Goal: Information Seeking & Learning: Learn about a topic

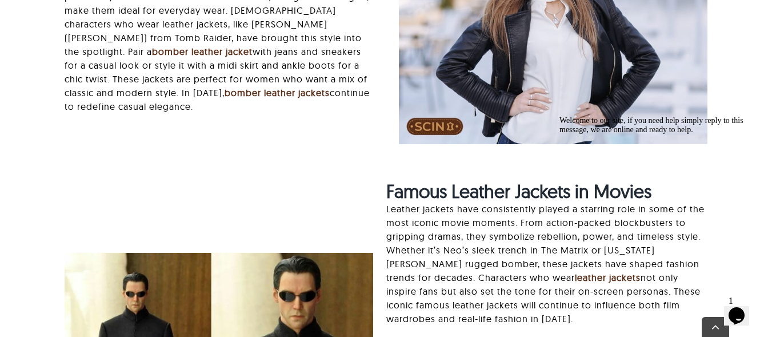
scroll to position [3429, 0]
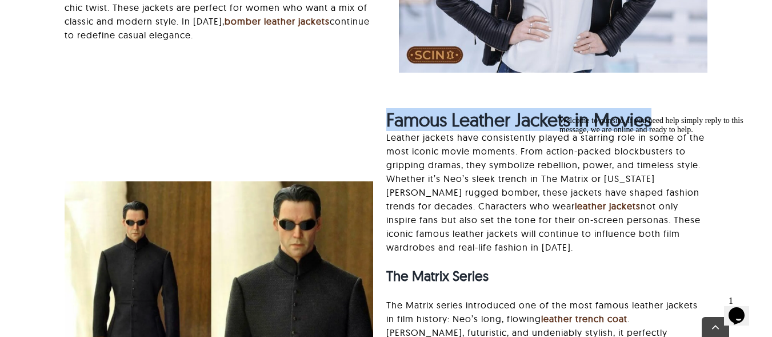
drag, startPoint x: 661, startPoint y: 71, endPoint x: 385, endPoint y: 67, distance: 276.1
click at [385, 109] on div "Famous Leather Jackets in Movies Leather jackets have consistently played a sta…" at bounding box center [386, 303] width 668 height 388
copy strong "Famous Leather Jackets in Movies"
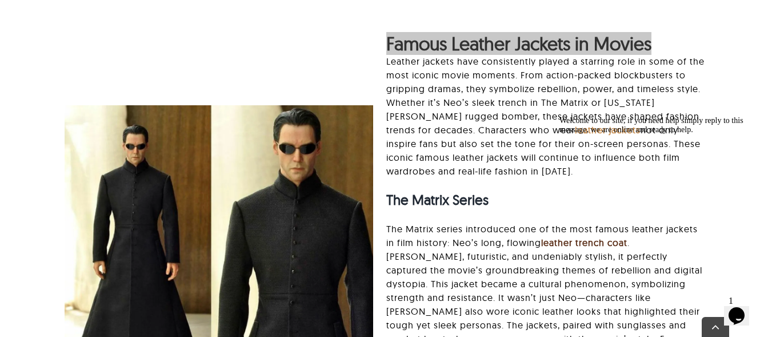
scroll to position [3582, 0]
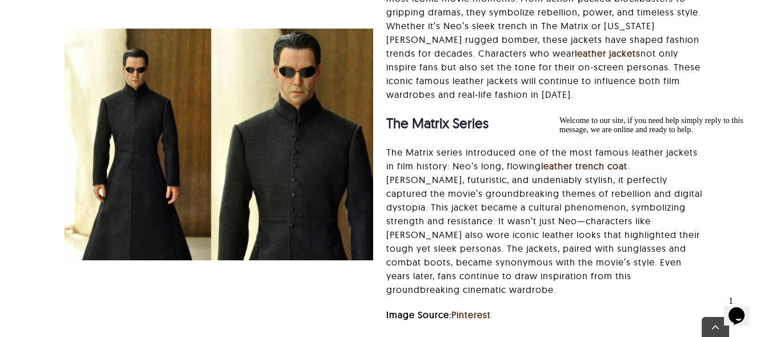
click at [513, 61] on div "Famous Leather Jackets in Movies Leather jackets have consistently played a sta…" at bounding box center [546, 144] width 321 height 377
click at [415, 58] on div "Famous Leather Jackets in Movies Leather jackets have consistently played a sta…" at bounding box center [546, 144] width 321 height 377
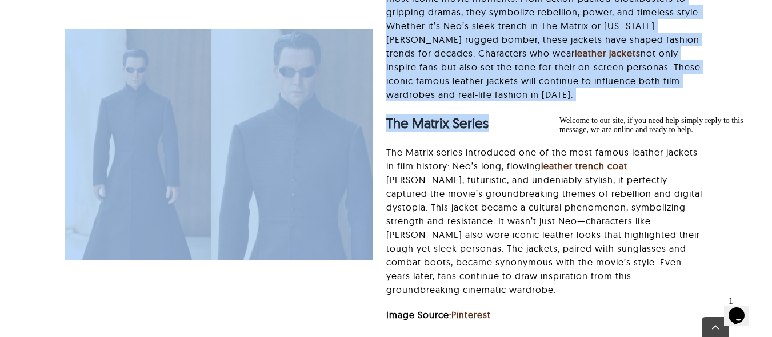
drag, startPoint x: 490, startPoint y: 78, endPoint x: 385, endPoint y: 78, distance: 104.6
click at [385, 78] on div "Famous Leather Jackets in Movies Leather jackets have consistently played a sta…" at bounding box center [386, 150] width 668 height 388
click at [423, 114] on strong "The Matrix Series" at bounding box center [437, 122] width 102 height 17
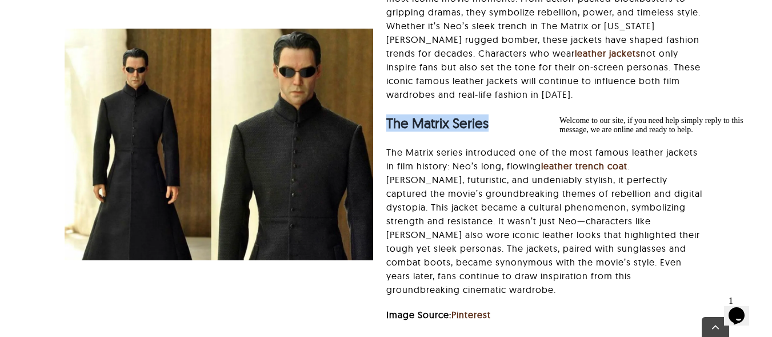
drag, startPoint x: 388, startPoint y: 77, endPoint x: 491, endPoint y: 82, distance: 103.6
click at [491, 115] on h3 "The Matrix Series" at bounding box center [546, 123] width 321 height 17
copy strong "The Matrix Series"
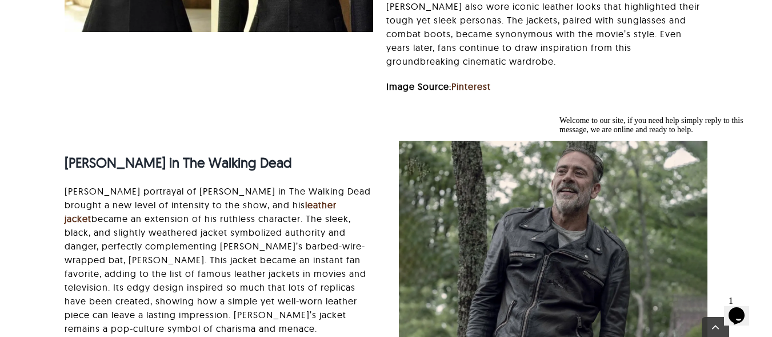
scroll to position [3810, 0]
drag, startPoint x: 65, startPoint y: 103, endPoint x: 315, endPoint y: 107, distance: 249.8
click at [292, 153] on strong "[PERSON_NAME] in The Walking Dead" at bounding box center [178, 161] width 227 height 17
copy strong "[PERSON_NAME] in The Walking Dead"
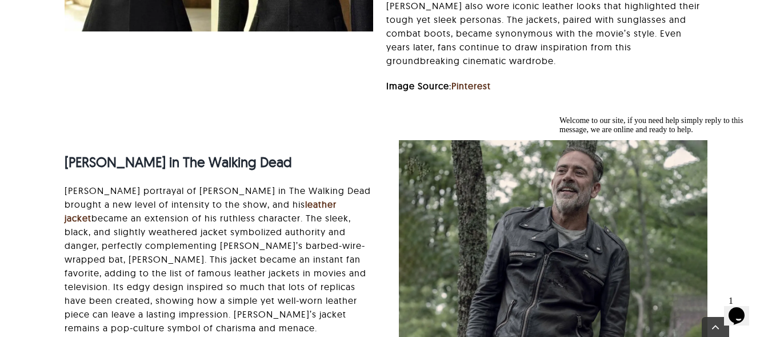
click at [79, 190] on p "Jeffrey Dean Morgan’s portrayal of Negan in The Walking Dead brought a new leve…" at bounding box center [219, 258] width 309 height 151
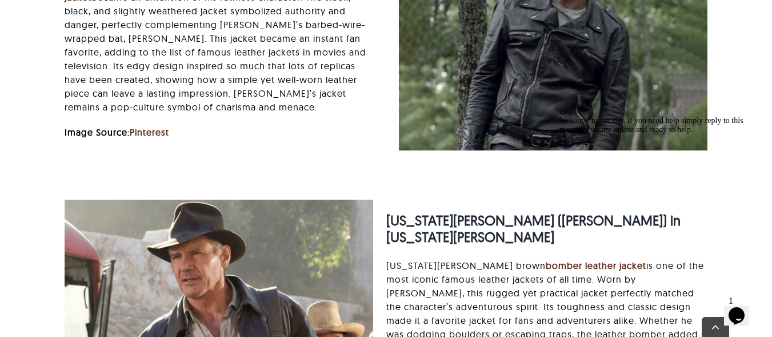
scroll to position [4039, 0]
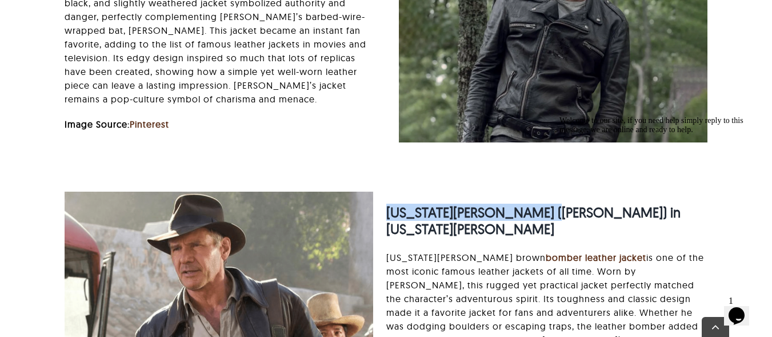
drag, startPoint x: 387, startPoint y: 167, endPoint x: 527, endPoint y: 164, distance: 140.1
click at [534, 203] on strong "[US_STATE][PERSON_NAME] ([PERSON_NAME]) in [US_STATE][PERSON_NAME]" at bounding box center [533, 220] width 294 height 34
click at [513, 203] on strong "[US_STATE][PERSON_NAME] ([PERSON_NAME]) in [US_STATE][PERSON_NAME]" at bounding box center [533, 220] width 294 height 34
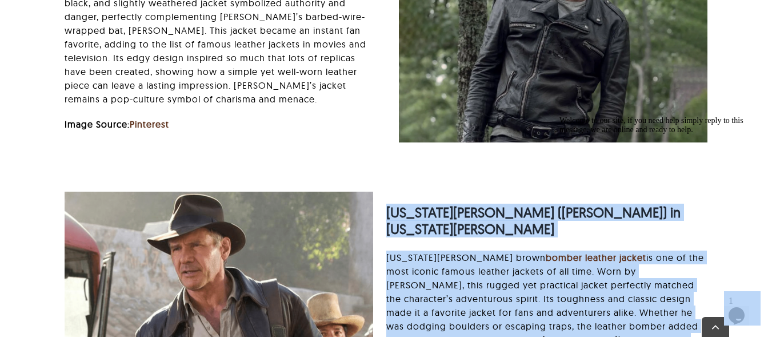
drag, startPoint x: 942, startPoint y: 277, endPoint x: 596, endPoint y: 171, distance: 362.1
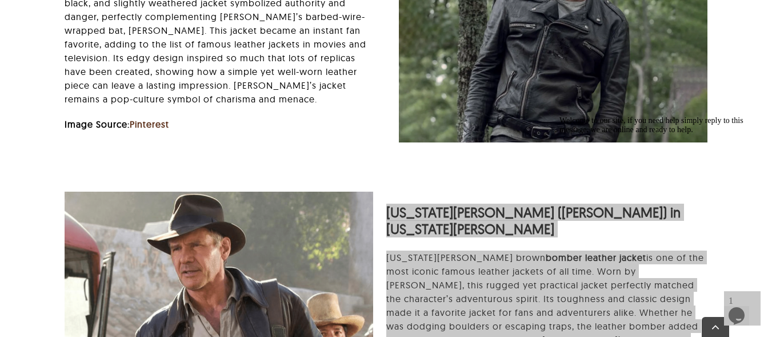
click at [672, 134] on div "Welcome to our site, if you need help simply reply to this message, we are onli…" at bounding box center [662, 125] width 206 height 18
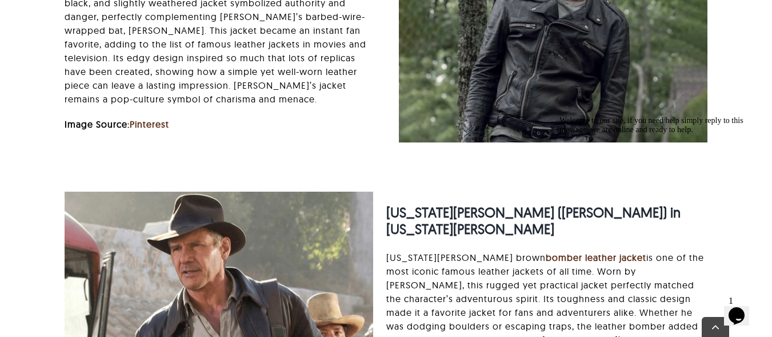
click at [519, 154] on div at bounding box center [386, 154] width 642 height 1
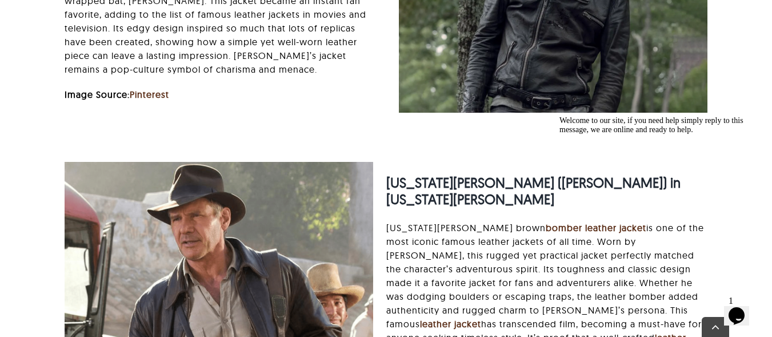
scroll to position [4115, 0]
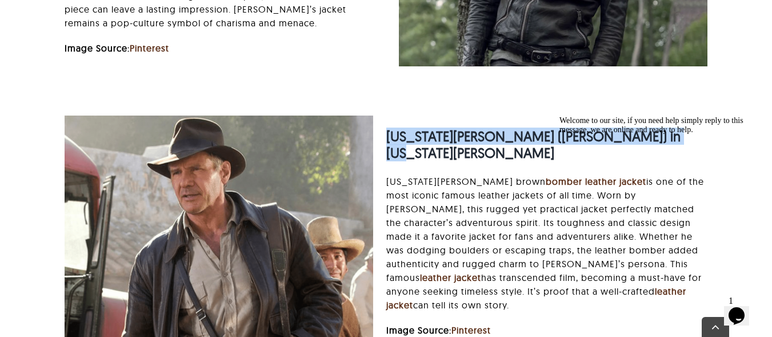
drag, startPoint x: 665, startPoint y: 89, endPoint x: 387, endPoint y: 77, distance: 278.0
click at [387, 114] on div "Indiana Jones (Harrison Ford) in Indiana Jones Indiana Jones’s brown bomber lea…" at bounding box center [546, 231] width 321 height 234
copy strong "[US_STATE][PERSON_NAME] ([PERSON_NAME]) in [US_STATE][PERSON_NAME]"
click at [453, 114] on div "Indiana Jones (Harrison Ford) in Indiana Jones Indiana Jones’s brown bomber lea…" at bounding box center [546, 231] width 321 height 234
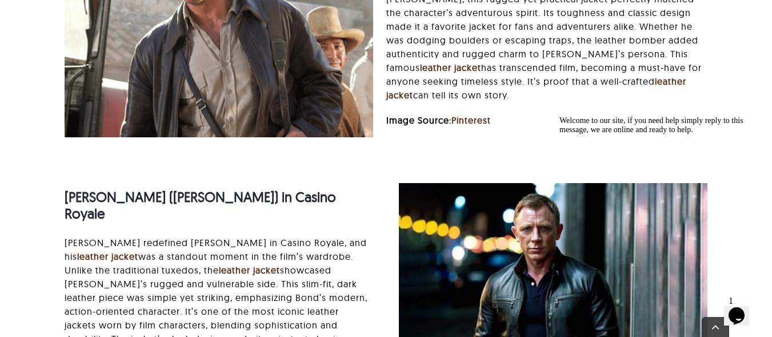
scroll to position [4343, 0]
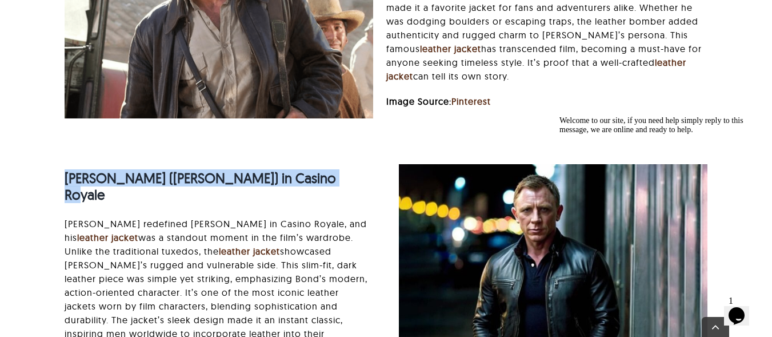
drag, startPoint x: 320, startPoint y: 124, endPoint x: 69, endPoint y: 123, distance: 251.5
click at [69, 169] on strong "[PERSON_NAME] ([PERSON_NAME]) in Casino Royale" at bounding box center [200, 186] width 271 height 34
copy strong "[PERSON_NAME] ([PERSON_NAME]) in Casino Royale"
click at [74, 217] on p "Daniel Craig redefined James Bond in Casino Royale, and his leather jacket was …" at bounding box center [219, 292] width 309 height 151
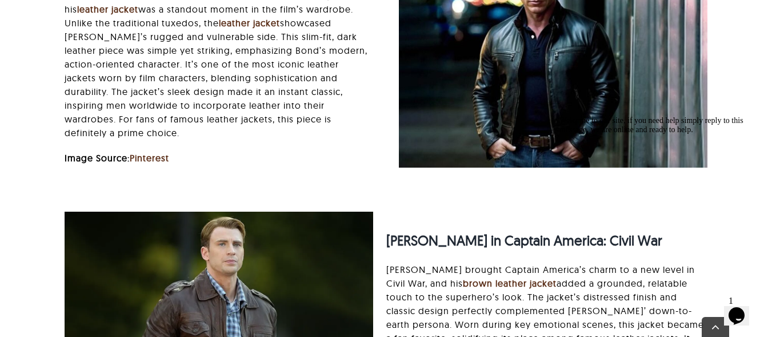
scroll to position [4572, 0]
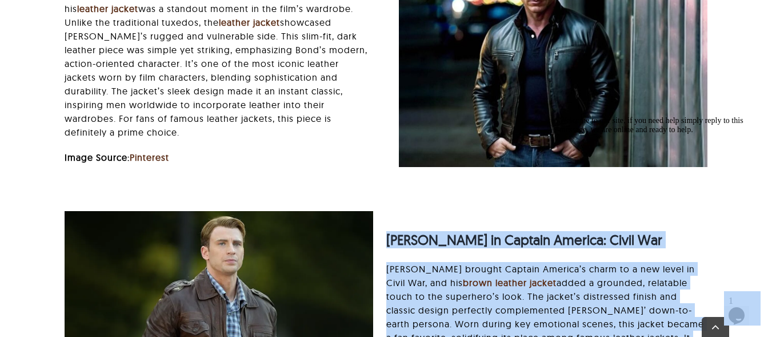
drag, startPoint x: 942, startPoint y: 273, endPoint x: 593, endPoint y: 155, distance: 368.0
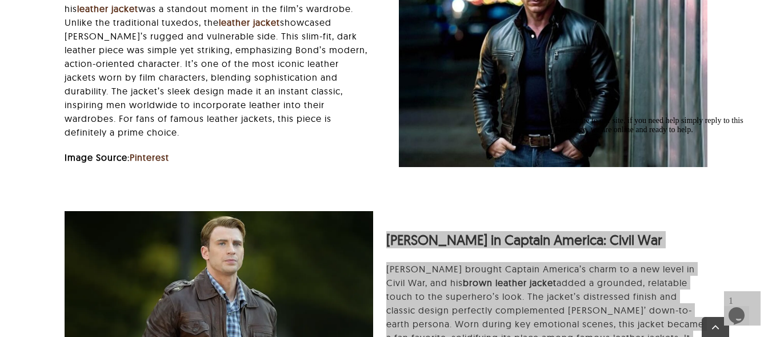
click at [682, 134] on div "Welcome to our site, if you need help simply reply to this message, we are onli…" at bounding box center [662, 125] width 206 height 18
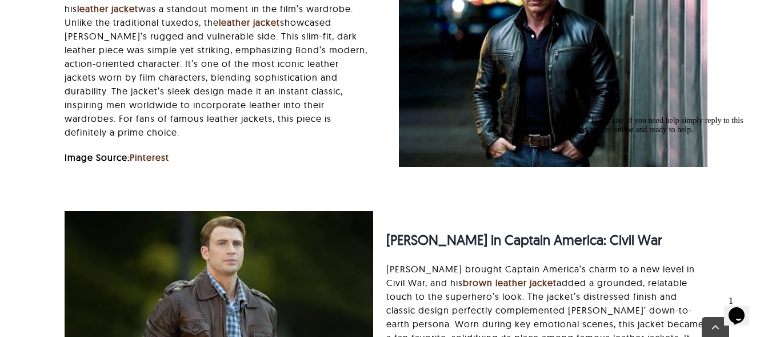
click at [655, 119] on div "Welcome to our site, if you need help simply reply to this message, we are onli…" at bounding box center [662, 125] width 206 height 18
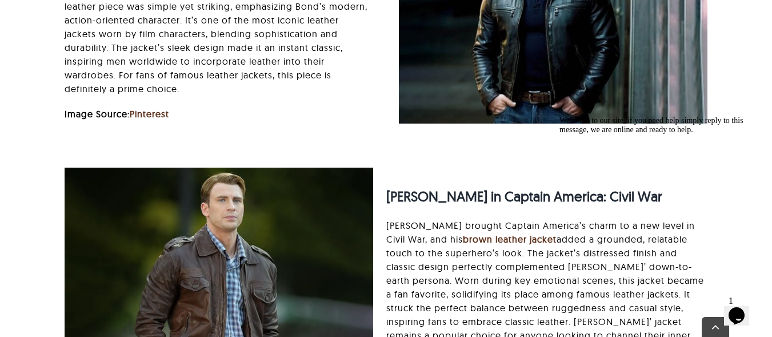
scroll to position [4648, 0]
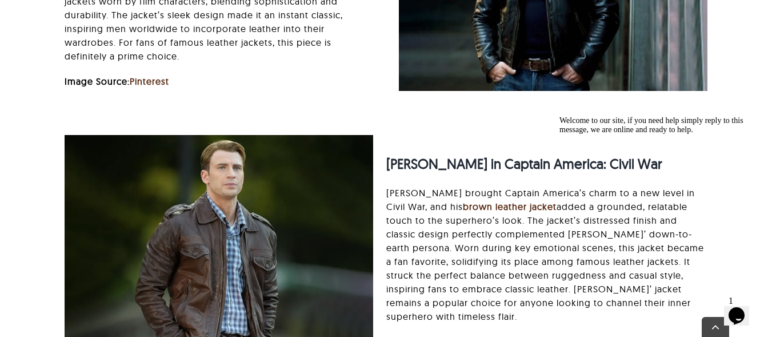
click at [629, 155] on h3 "[PERSON_NAME] in Captain America: Civil War" at bounding box center [546, 163] width 321 height 17
drag, startPoint x: 625, startPoint y: 84, endPoint x: 554, endPoint y: 85, distance: 70.9
click at [554, 155] on strong "[PERSON_NAME] in Captain America: Civil War" at bounding box center [524, 163] width 276 height 17
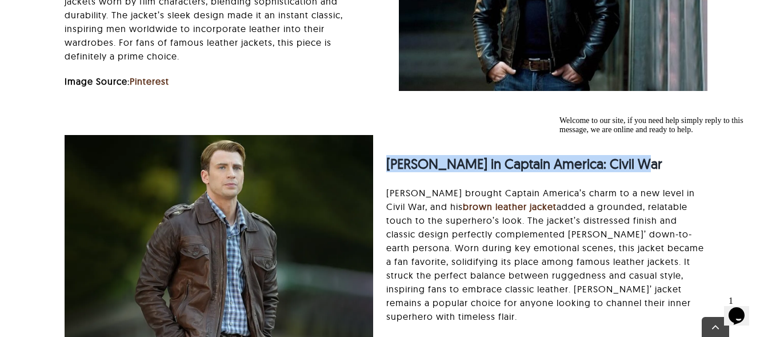
drag, startPoint x: 628, startPoint y: 82, endPoint x: 387, endPoint y: 84, distance: 240.0
click at [387, 155] on strong "[PERSON_NAME] in Captain America: Civil War" at bounding box center [524, 163] width 276 height 17
copy strong "[PERSON_NAME] in Captain America: Civil War"
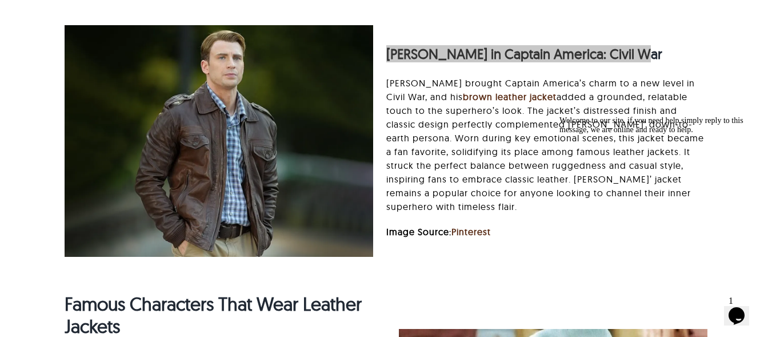
scroll to position [4725, 0]
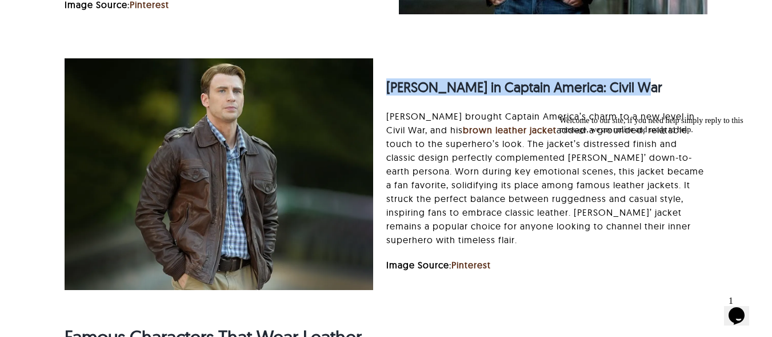
click at [503, 109] on p "Chris Evans brought Captain America’s charm to a new level in Civil War, and hi…" at bounding box center [546, 177] width 321 height 137
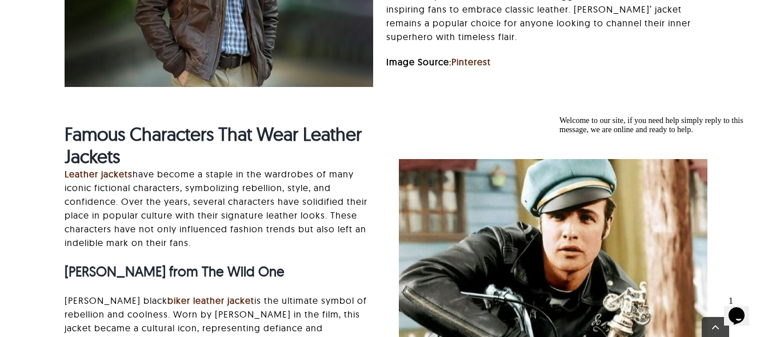
scroll to position [4953, 0]
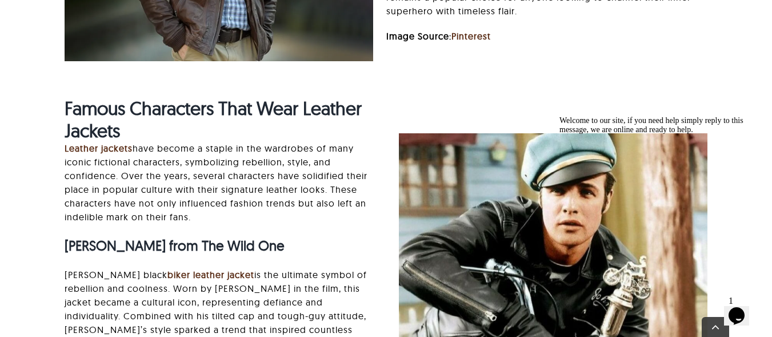
drag, startPoint x: 273, startPoint y: 169, endPoint x: 62, endPoint y: 172, distance: 210.9
click at [62, 172] on div "Famous Characters That Wear Leather Jackets Leather jackets have become a stapl…" at bounding box center [219, 248] width 334 height 303
copy strong "[PERSON_NAME] from The Wild One"
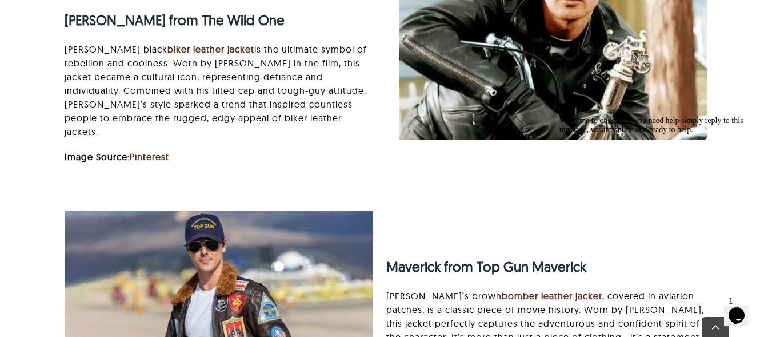
scroll to position [5258, 0]
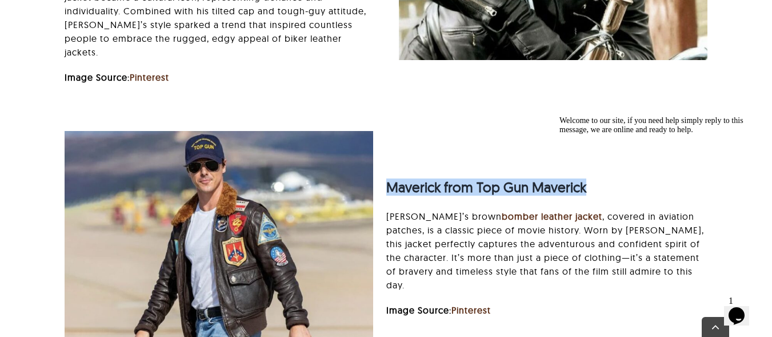
drag, startPoint x: 586, startPoint y: 101, endPoint x: 389, endPoint y: 98, distance: 197.8
click at [389, 179] on h3 "Maverick from Top Gun Maverick" at bounding box center [546, 187] width 321 height 17
copy strong "Maverick from Top Gun Maverick"
click at [658, 131] on div "Maverick from Top Gun Maverick Maverick’s brown bomber leather jacket , covered…" at bounding box center [386, 252] width 668 height 243
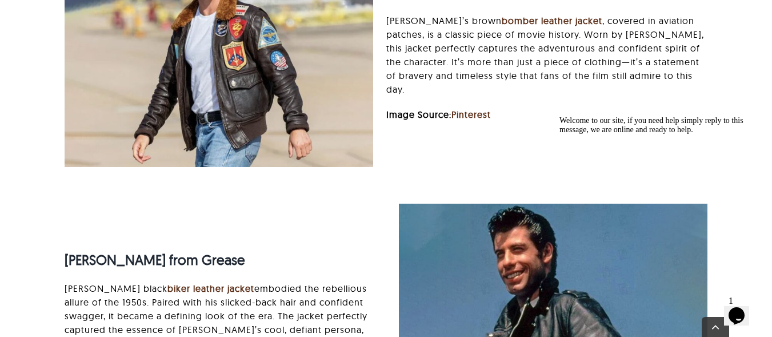
scroll to position [5486, 0]
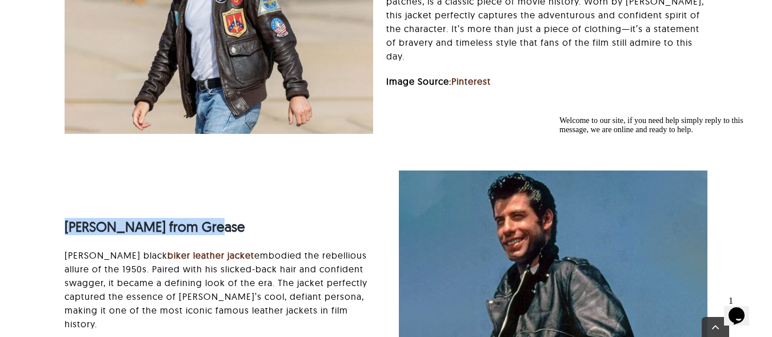
drag, startPoint x: 211, startPoint y: 141, endPoint x: 67, endPoint y: 142, distance: 144.0
click at [67, 218] on strong "[PERSON_NAME] from Grease" at bounding box center [155, 226] width 181 height 17
copy strong "[PERSON_NAME] from Grease"
click at [81, 248] on p "Danny Zuko’s black biker leather jacket embodied the rebellious allure of the 1…" at bounding box center [219, 289] width 309 height 82
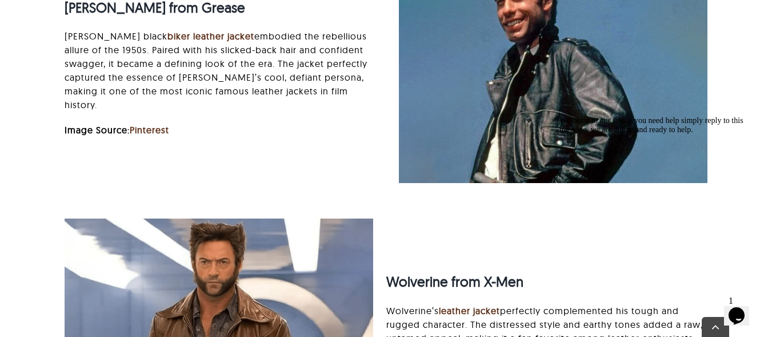
scroll to position [5791, 0]
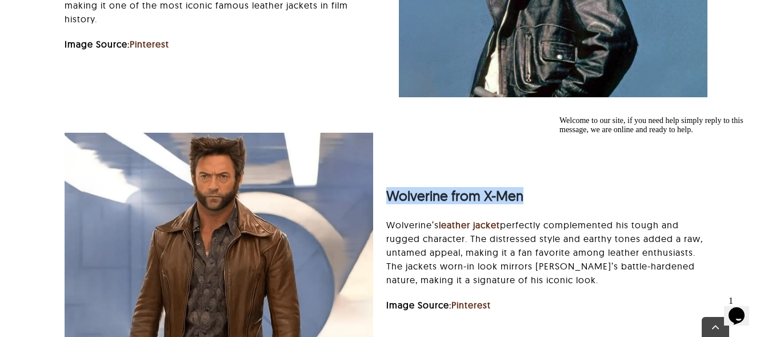
drag, startPoint x: 520, startPoint y: 103, endPoint x: 386, endPoint y: 105, distance: 133.7
click at [386, 187] on strong "Wolverine from X-Men" at bounding box center [454, 195] width 137 height 17
click at [587, 133] on div "Wolverine from X-Men Wolverine’s leather jacket perfectly complemented his toug…" at bounding box center [386, 254] width 668 height 243
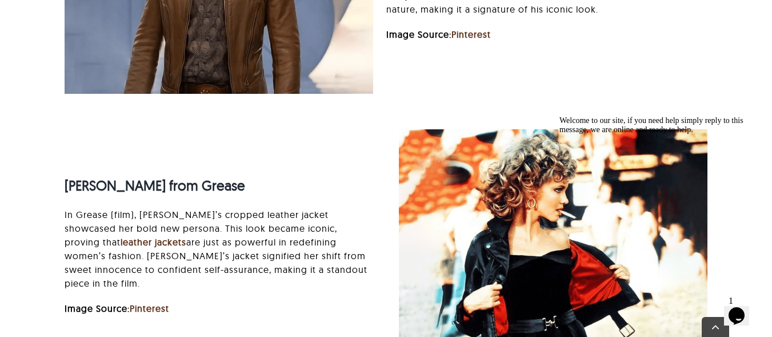
scroll to position [6096, 0]
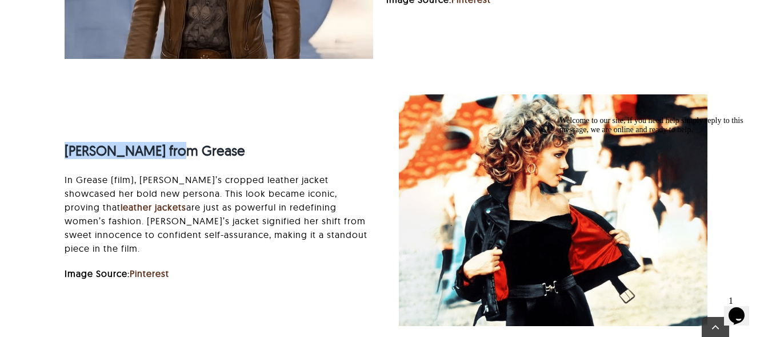
drag, startPoint x: 178, startPoint y: 65, endPoint x: 66, endPoint y: 67, distance: 111.5
click at [66, 142] on strong "[PERSON_NAME] from Grease" at bounding box center [155, 150] width 181 height 17
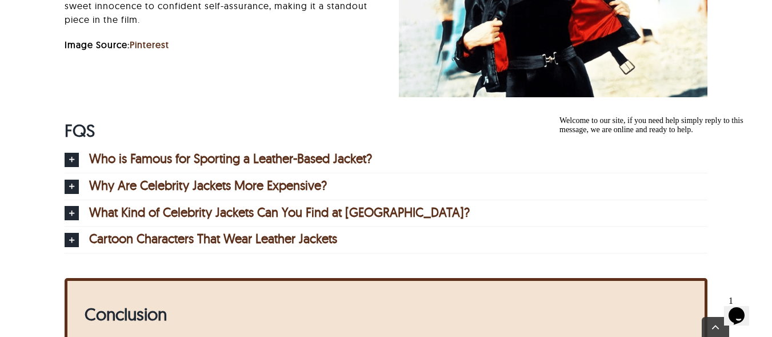
scroll to position [6477, 0]
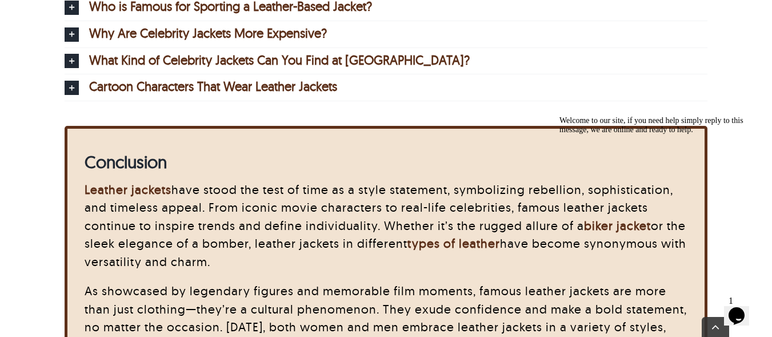
click at [442, 151] on h2 "Conclusion" at bounding box center [386, 161] width 603 height 21
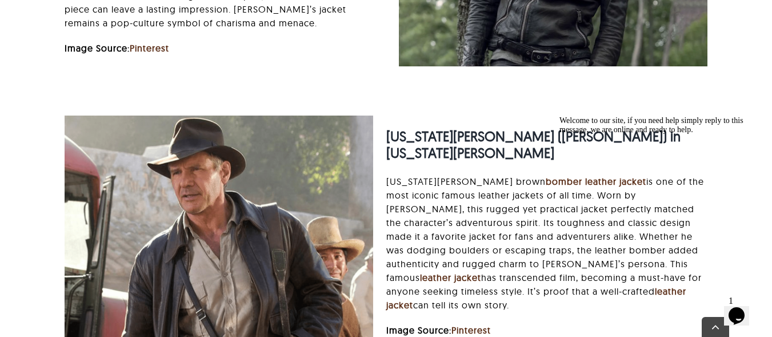
scroll to position [4191, 0]
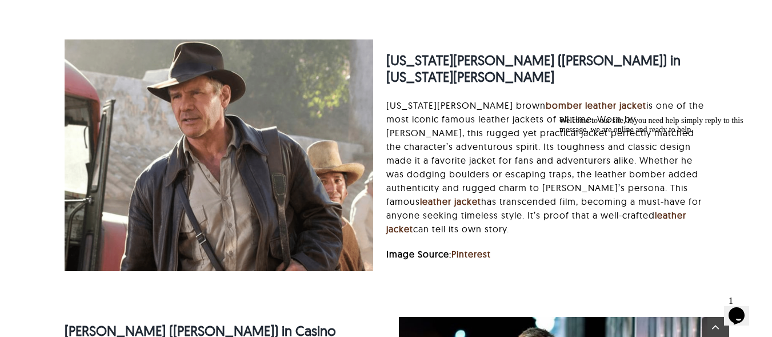
click at [442, 98] on p "Indiana Jones’s brown bomber leather jacket is one of the most iconic famous le…" at bounding box center [546, 166] width 321 height 137
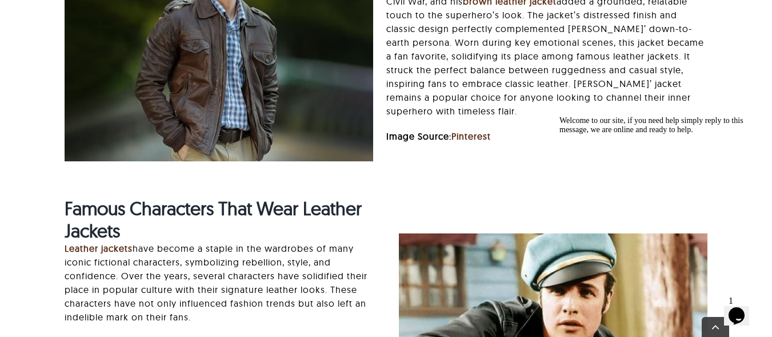
scroll to position [4953, 0]
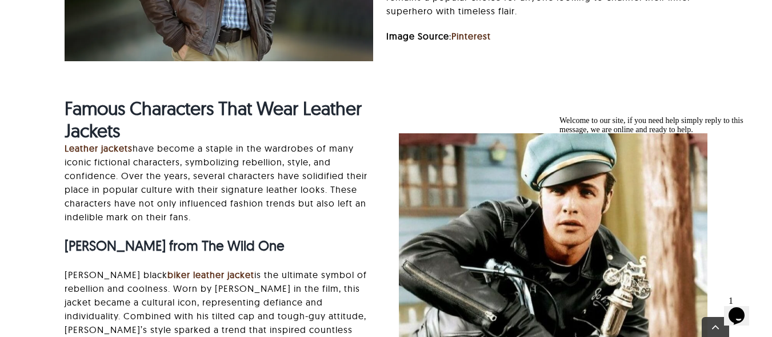
click at [271, 141] on p "Leather jackets have become a staple in the wardrobes of many iconic fictional …" at bounding box center [219, 182] width 309 height 82
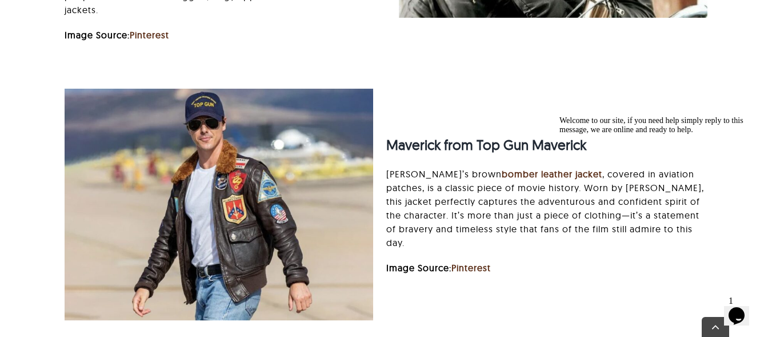
scroll to position [5334, 0]
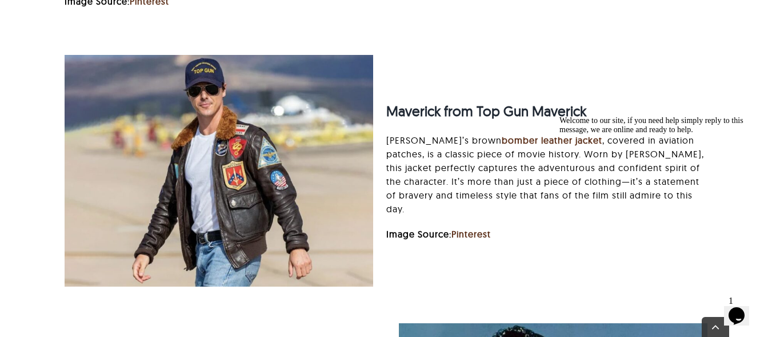
click at [456, 133] on p "Maverick’s brown bomber leather jacket , covered in aviation patches, is a clas…" at bounding box center [546, 174] width 321 height 82
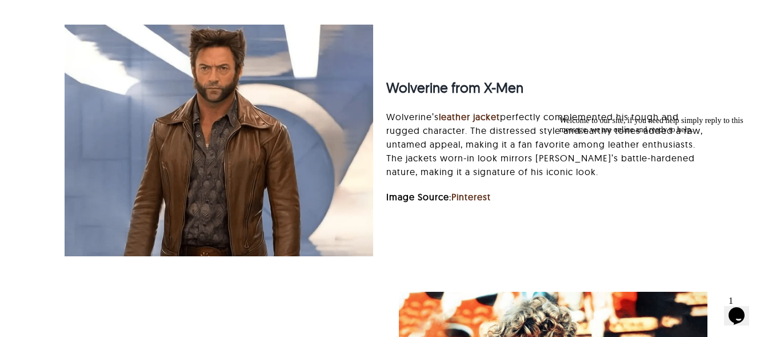
scroll to position [5868, 0]
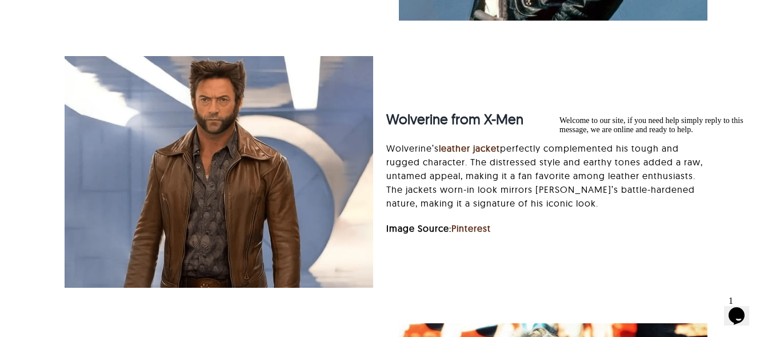
click at [428, 141] on p "Wolverine’s leather jacket perfectly complemented his tough and rugged characte…" at bounding box center [546, 175] width 321 height 69
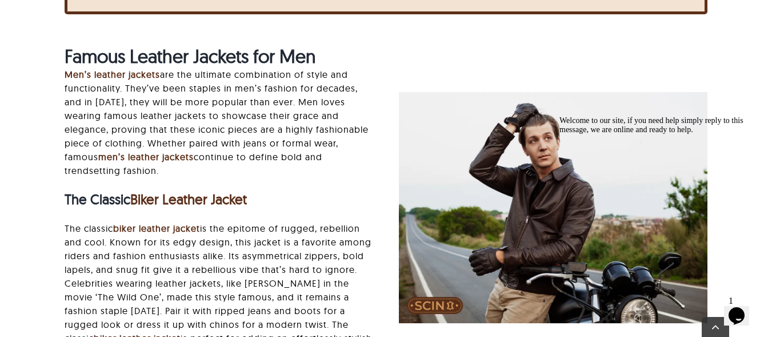
scroll to position [838, 0]
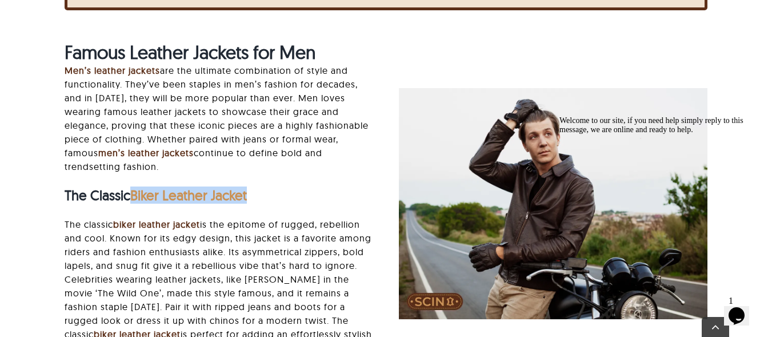
drag, startPoint x: 265, startPoint y: 178, endPoint x: 136, endPoint y: 176, distance: 129.2
click at [136, 187] on h3 "The Classic Biker Leather Jacket" at bounding box center [219, 195] width 309 height 17
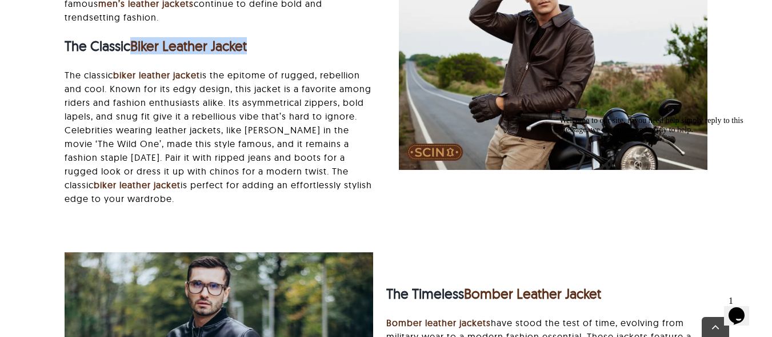
scroll to position [990, 0]
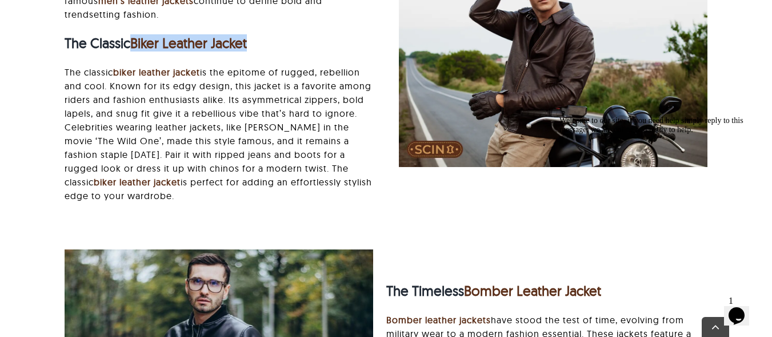
click at [338, 43] on div "Famous Leather Jackets for Men Men’s leather jackets are the ultimate combinati…" at bounding box center [219, 51] width 309 height 324
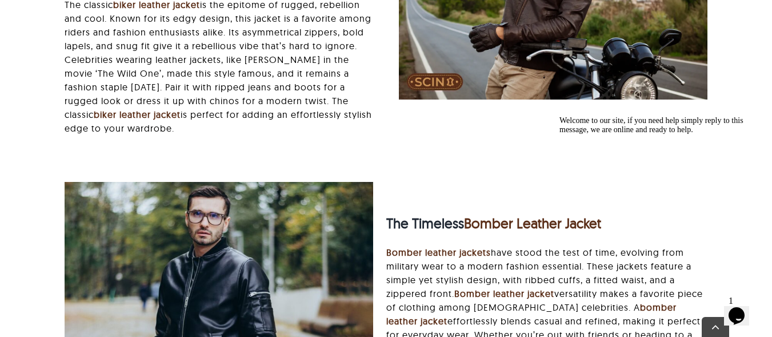
scroll to position [1219, 0]
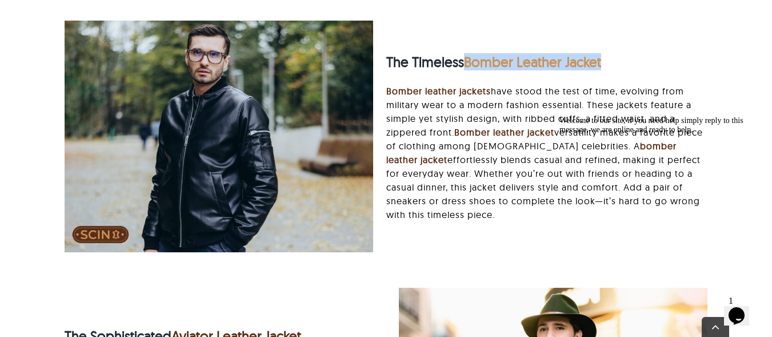
drag, startPoint x: 622, startPoint y: 45, endPoint x: 470, endPoint y: 45, distance: 152.0
click at [470, 54] on h3 "The Timeless Bomber Leather Jacket" at bounding box center [546, 62] width 321 height 17
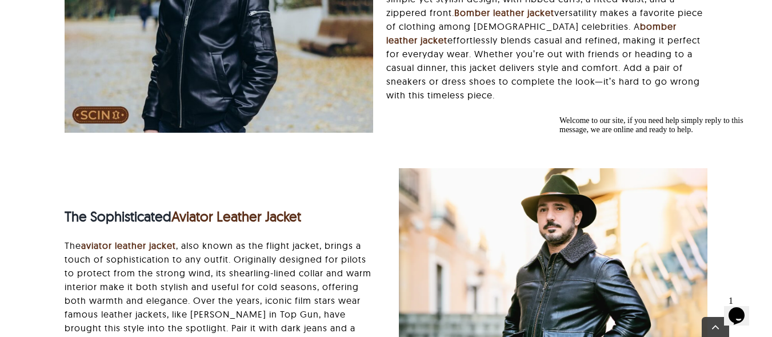
scroll to position [1372, 0]
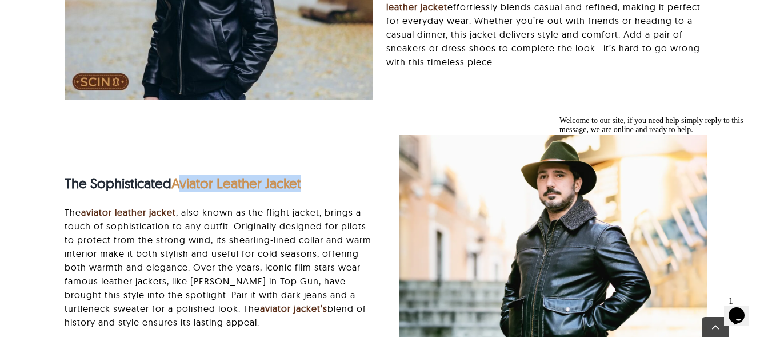
drag, startPoint x: 323, startPoint y: 167, endPoint x: 179, endPoint y: 167, distance: 144.0
click at [179, 175] on h3 "The Sophisticated Aviator Leather Jacket" at bounding box center [219, 183] width 309 height 17
click at [343, 175] on h3 "The Sophisticated Aviator Leather Jacket" at bounding box center [219, 183] width 309 height 17
drag, startPoint x: 337, startPoint y: 165, endPoint x: 176, endPoint y: 166, distance: 160.6
click at [176, 175] on h3 "The Sophisticated Aviator Leather Jacket" at bounding box center [219, 183] width 309 height 17
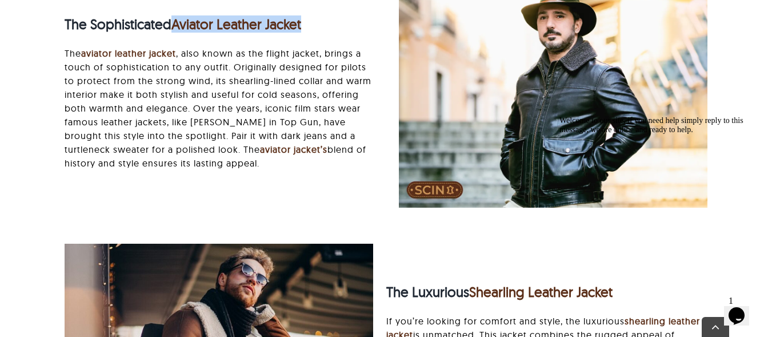
scroll to position [1600, 0]
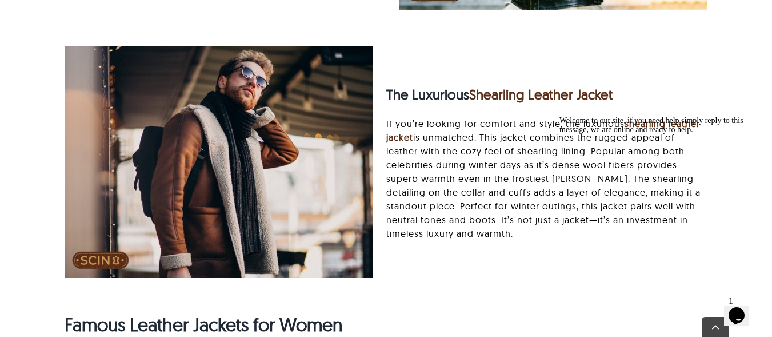
scroll to position [1753, 0]
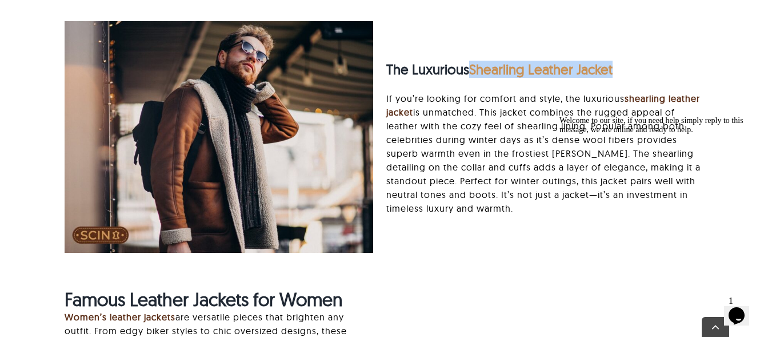
drag, startPoint x: 636, startPoint y: 43, endPoint x: 475, endPoint y: 49, distance: 160.7
click at [475, 61] on h3 "The Luxurious Shearling Leather Jacket" at bounding box center [546, 69] width 321 height 17
click at [714, 47] on div "The Luxurious Shearling Leather Jacket If you’re looking for comfort and style,…" at bounding box center [553, 136] width 334 height 179
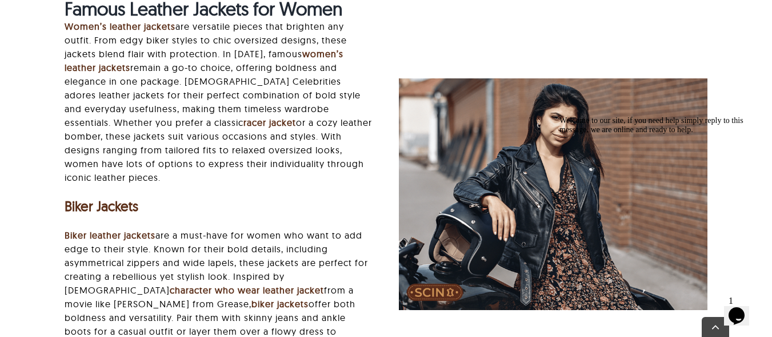
scroll to position [2057, 0]
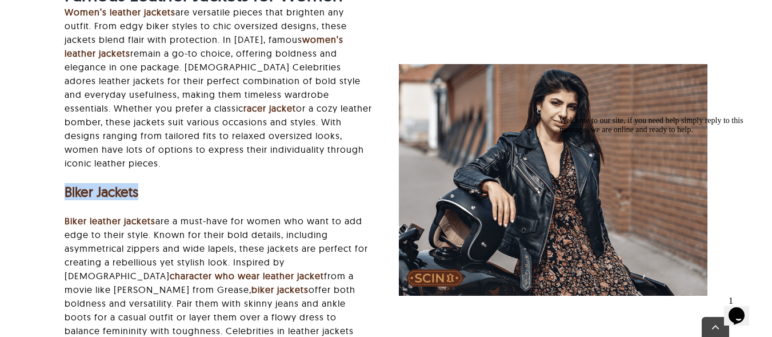
drag, startPoint x: 122, startPoint y: 157, endPoint x: 22, endPoint y: 155, distance: 99.5
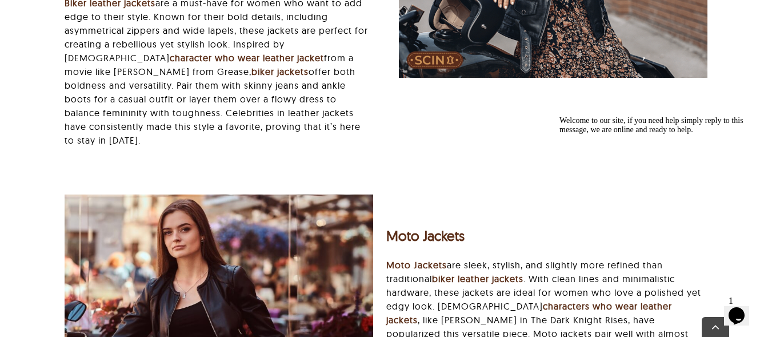
scroll to position [2286, 0]
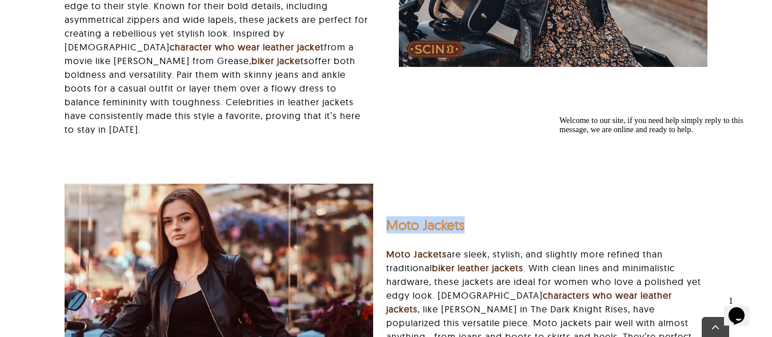
drag, startPoint x: 481, startPoint y: 183, endPoint x: 388, endPoint y: 183, distance: 93.2
click at [388, 217] on h3 "Moto Jackets" at bounding box center [546, 225] width 321 height 17
click at [355, 65] on p "Biker leather jackets are a must-have for women who want to add edge to their s…" at bounding box center [219, 60] width 309 height 151
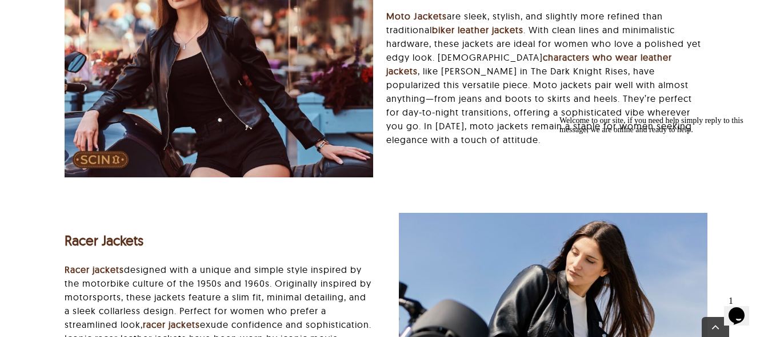
scroll to position [2667, 0]
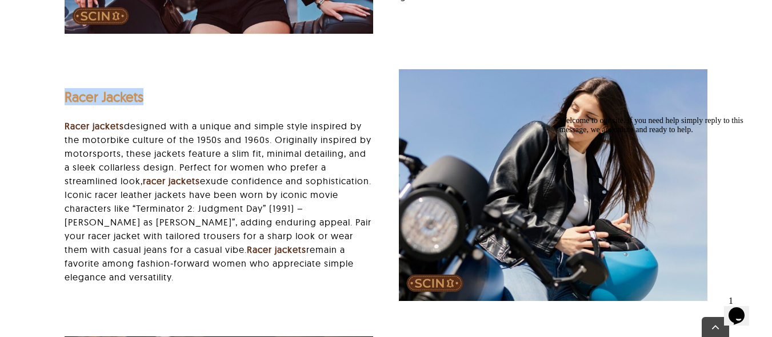
drag, startPoint x: 152, startPoint y: 50, endPoint x: 65, endPoint y: 52, distance: 86.9
click at [65, 89] on h3 "Racer Jackets" at bounding box center [219, 97] width 309 height 17
click at [76, 185] on p "Racer jackets designed with a unique and simple style inspired by the motorbike…" at bounding box center [219, 201] width 309 height 165
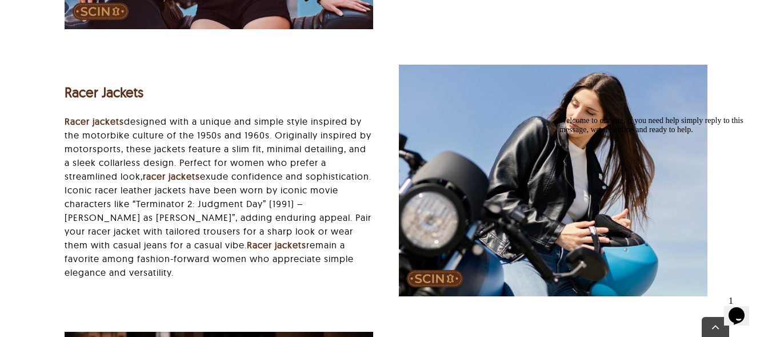
scroll to position [2819, 0]
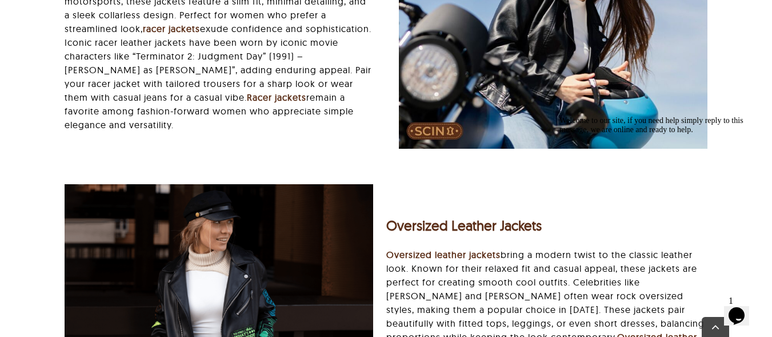
drag, startPoint x: 558, startPoint y: 176, endPoint x: 390, endPoint y: 175, distance: 168.6
click at [555, 175] on html "Welcome to our site, if you need help simply reply to this message, we are onli…" at bounding box center [658, 198] width 206 height 174
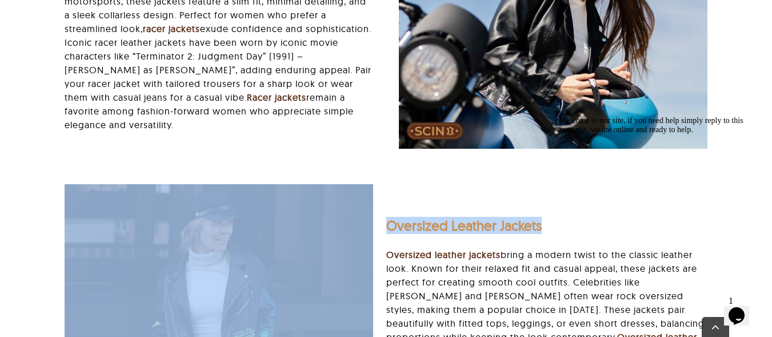
drag, startPoint x: 379, startPoint y: 175, endPoint x: 531, endPoint y: 185, distance: 151.8
click at [545, 184] on div "Oversized Leather Jackets Oversized leather jackets bring a modern twist to the…" at bounding box center [386, 305] width 668 height 243
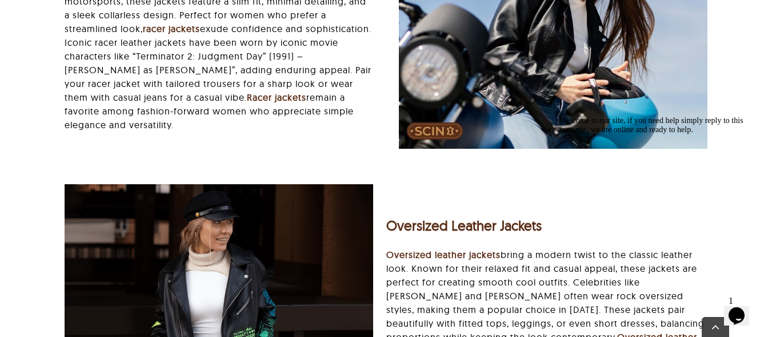
click at [338, 80] on p "Racer jackets designed with a unique and simple style inspired by the motorbike…" at bounding box center [219, 49] width 309 height 165
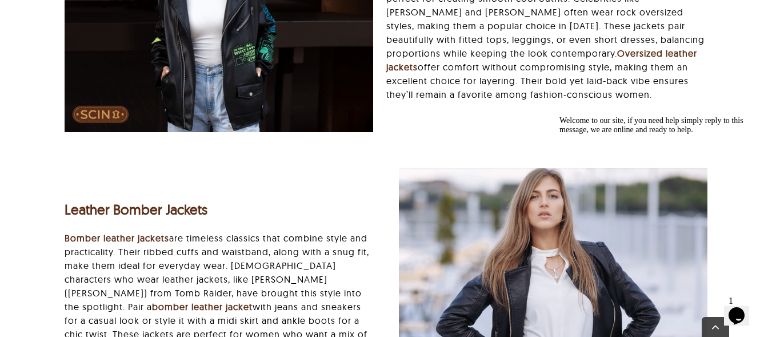
scroll to position [3124, 0]
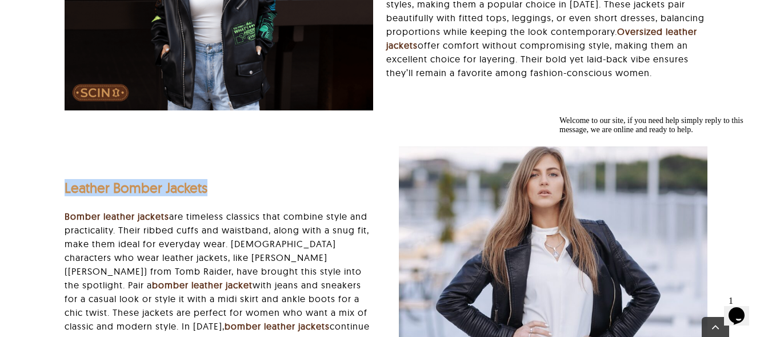
drag, startPoint x: 198, startPoint y: 149, endPoint x: 66, endPoint y: 147, distance: 131.5
click at [66, 179] on h3 "Leather Bomber Jackets" at bounding box center [219, 187] width 309 height 17
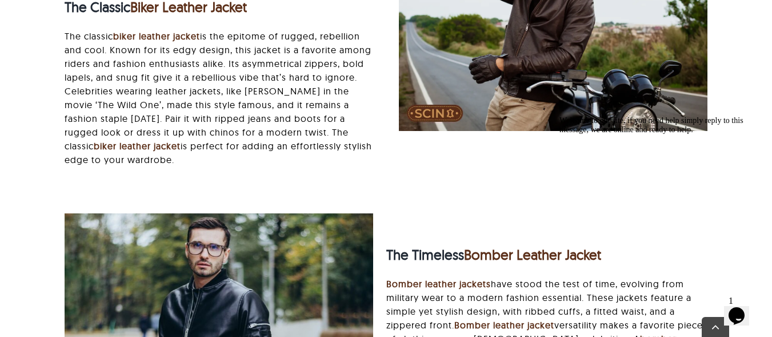
scroll to position [990, 0]
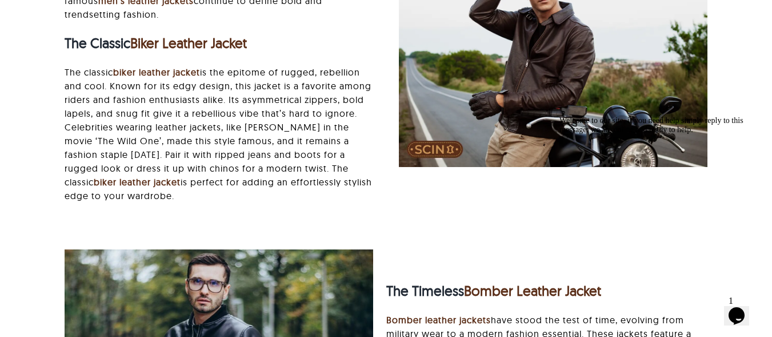
click at [336, 65] on p "The classic biker leather jacket is the epitome of rugged, rebellion and cool. …" at bounding box center [219, 133] width 309 height 137
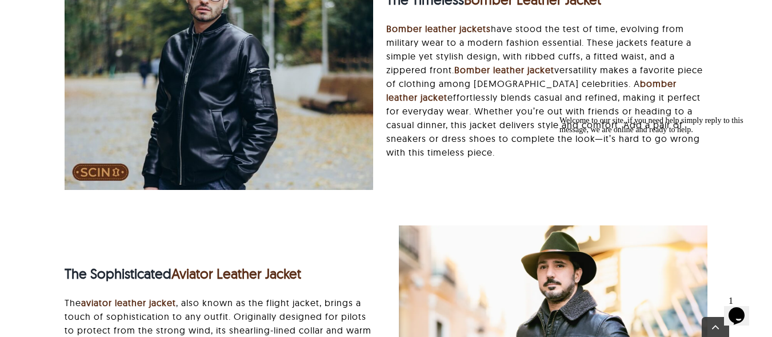
scroll to position [1288, 0]
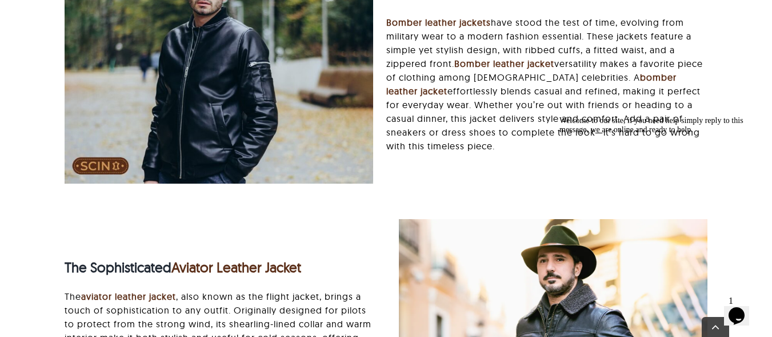
click at [523, 54] on p "Bomber leather jackets have stood the test of time, evolving from military wear…" at bounding box center [546, 83] width 321 height 137
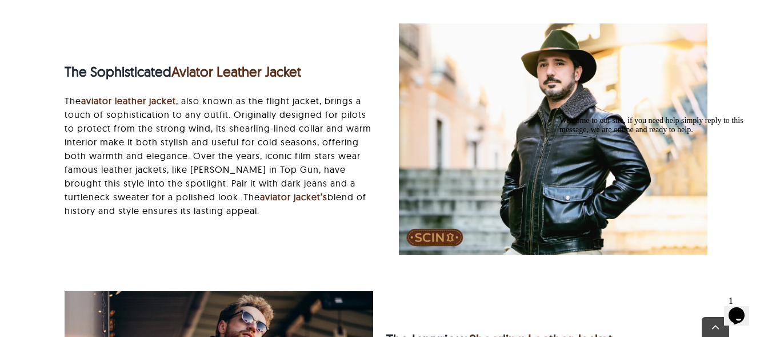
scroll to position [1516, 0]
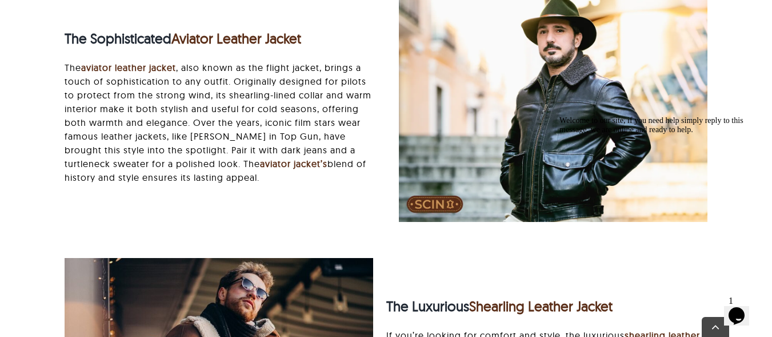
click at [221, 107] on p "The aviator leather jacket , also known as the flight jacket, brings a touch of…" at bounding box center [219, 122] width 309 height 123
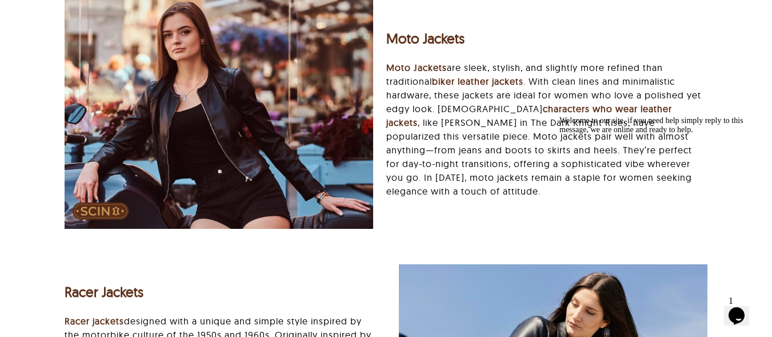
scroll to position [2507, 0]
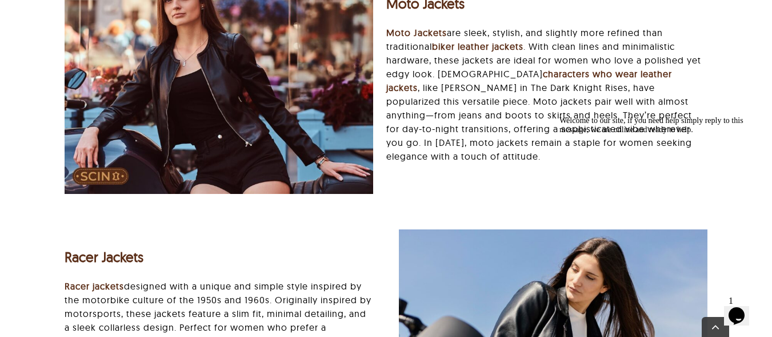
click at [465, 91] on p "Moto Jackets are sleek, stylish, and slightly more refined than traditional bik…" at bounding box center [546, 94] width 321 height 137
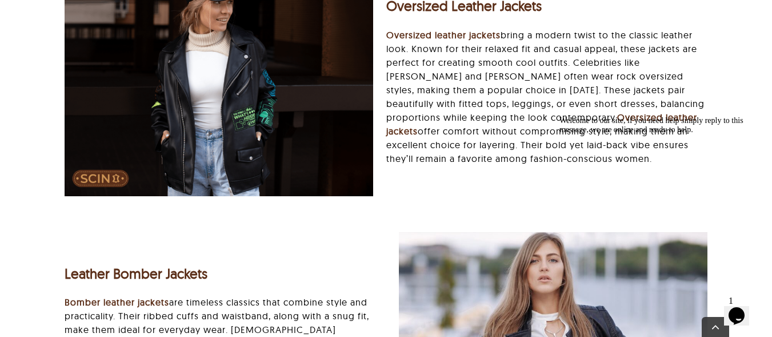
scroll to position [3040, 0]
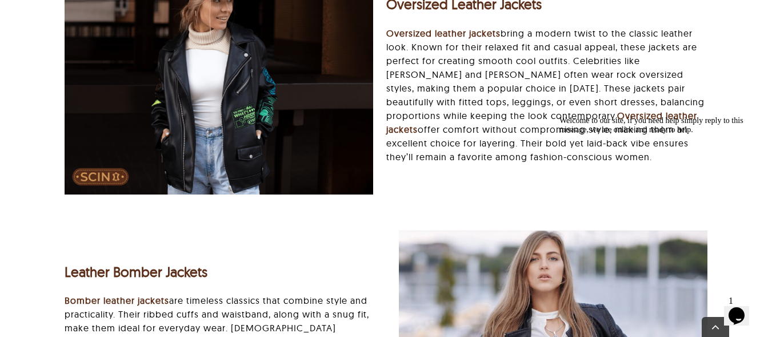
click at [419, 29] on p "Oversized leather jackets bring a modern twist to the classic leather look. Kno…" at bounding box center [546, 94] width 321 height 137
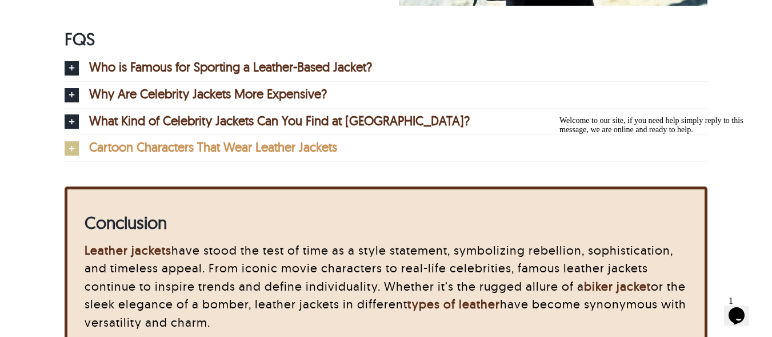
scroll to position [6264, 0]
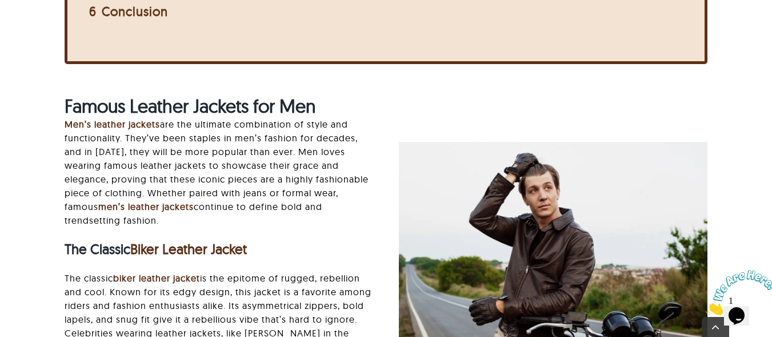
scroll to position [785, 0]
click at [298, 94] on strong "Famous Leather Jackets for Men" at bounding box center [190, 105] width 251 height 23
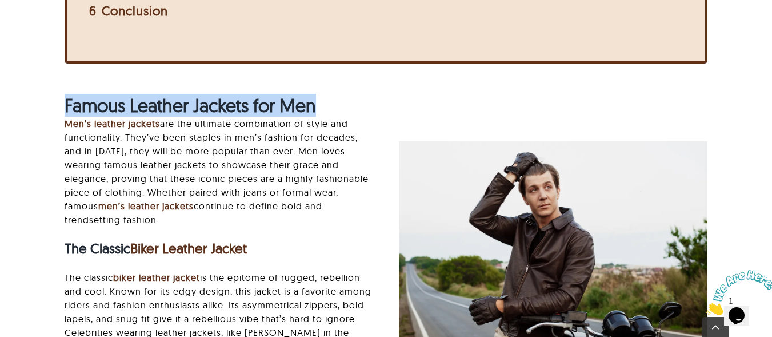
drag, startPoint x: 67, startPoint y: 86, endPoint x: 315, endPoint y: 96, distance: 248.8
click at [315, 96] on strong "Famous Leather Jackets for Men" at bounding box center [190, 105] width 251 height 23
copy strong "Famous Leather Jackets for Men"
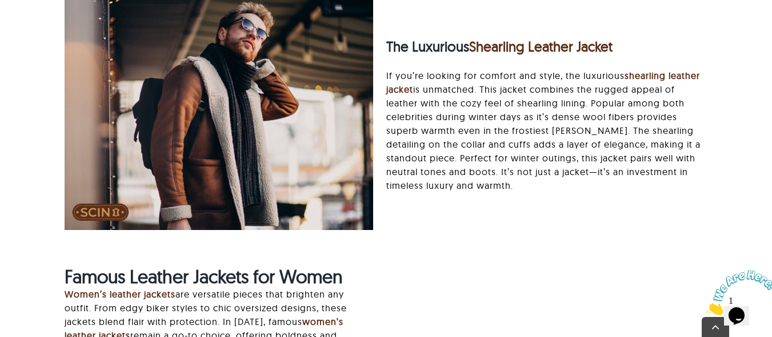
scroll to position [1852, 0]
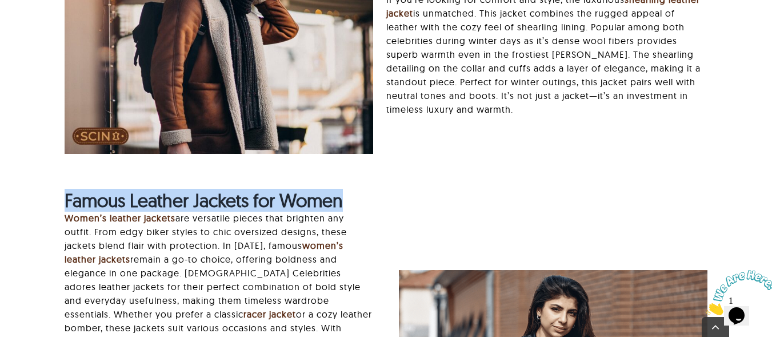
drag, startPoint x: 354, startPoint y: 188, endPoint x: 66, endPoint y: 186, distance: 288.0
click at [66, 189] on h2 "Famous Leather Jackets for Women" at bounding box center [219, 200] width 309 height 22
copy strong "Famous Leather Jackets for Women"
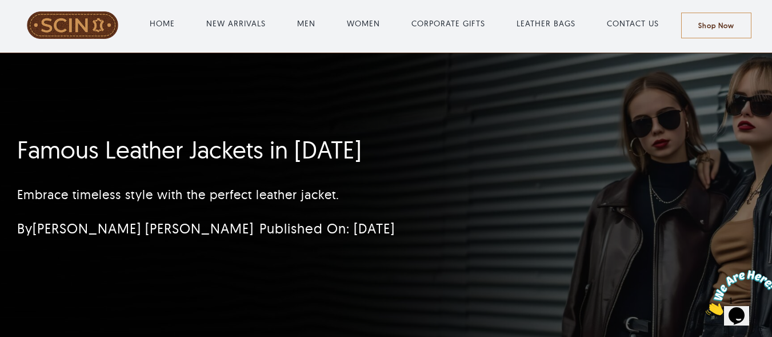
scroll to position [0, 0]
